Goal: Information Seeking & Learning: Understand process/instructions

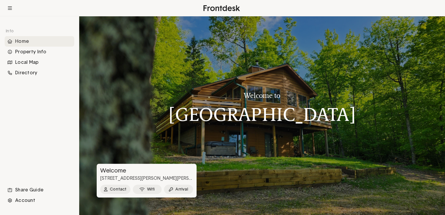
click at [24, 40] on div "Home" at bounding box center [40, 41] width 70 height 10
click at [32, 55] on div "Property Info" at bounding box center [40, 52] width 70 height 10
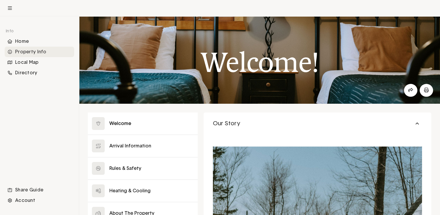
click at [168, 112] on button at bounding box center [143, 123] width 110 height 22
click at [137, 146] on button at bounding box center [143, 146] width 110 height 22
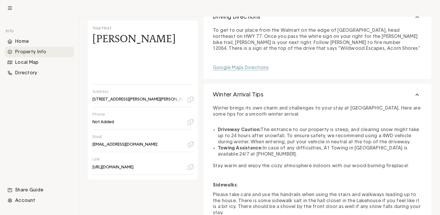
scroll to position [301, 0]
click at [109, 143] on p "[EMAIL_ADDRESS][DOMAIN_NAME]" at bounding box center [125, 143] width 65 height 5
click at [192, 142] on icon at bounding box center [190, 144] width 6 height 6
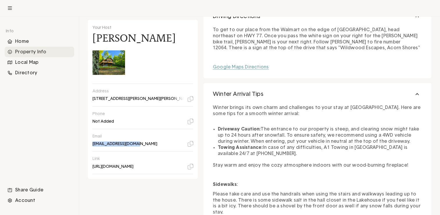
drag, startPoint x: 138, startPoint y: 143, endPoint x: 93, endPoint y: 146, distance: 45.2
click at [93, 146] on div "Email [EMAIL_ADDRESS][DOMAIN_NAME]" at bounding box center [143, 140] width 101 height 22
copy p "[EMAIL_ADDRESS][DOMAIN_NAME]"
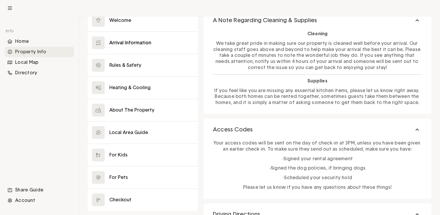
scroll to position [0, 0]
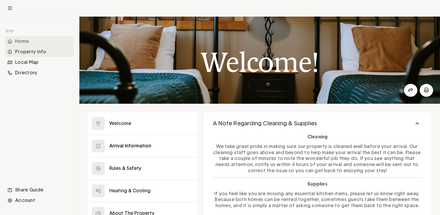
click at [17, 41] on div "Home" at bounding box center [40, 41] width 70 height 10
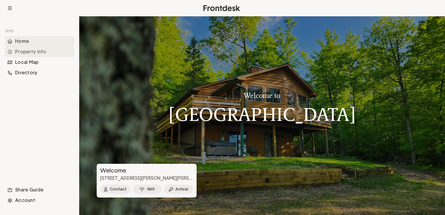
click at [31, 49] on div "Property Info" at bounding box center [40, 52] width 70 height 10
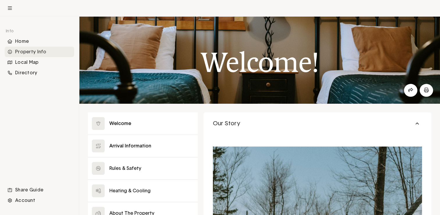
click at [127, 150] on button at bounding box center [143, 146] width 110 height 22
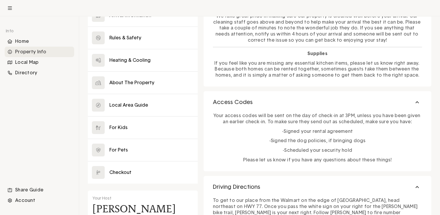
scroll to position [130, 0]
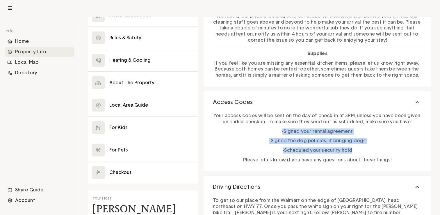
drag, startPoint x: 354, startPoint y: 146, endPoint x: 280, endPoint y: 132, distance: 75.0
click at [280, 132] on div "Your access codes will be sent on the day of check-in at 3PM, unless you have b…" at bounding box center [317, 136] width 209 height 53
copy div "-Signed your rental agreement -Signed the dog policies, if bringing dogs -Sched…"
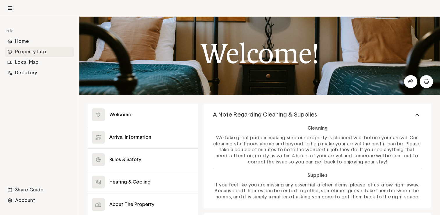
scroll to position [9, 0]
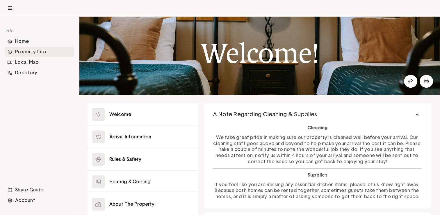
click at [123, 158] on button at bounding box center [143, 159] width 110 height 22
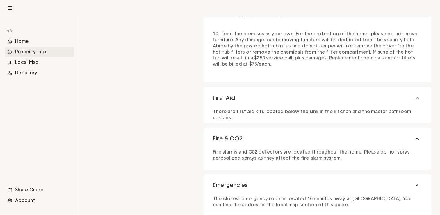
scroll to position [607, 0]
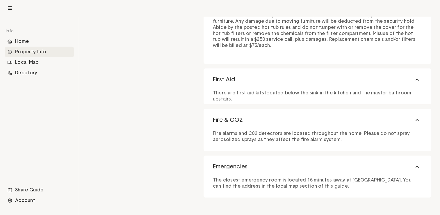
click at [259, 136] on p "Fire alarms and C02 detectors are located throughout the home. Please do not sp…" at bounding box center [317, 136] width 209 height 12
